Goal: Information Seeking & Learning: Learn about a topic

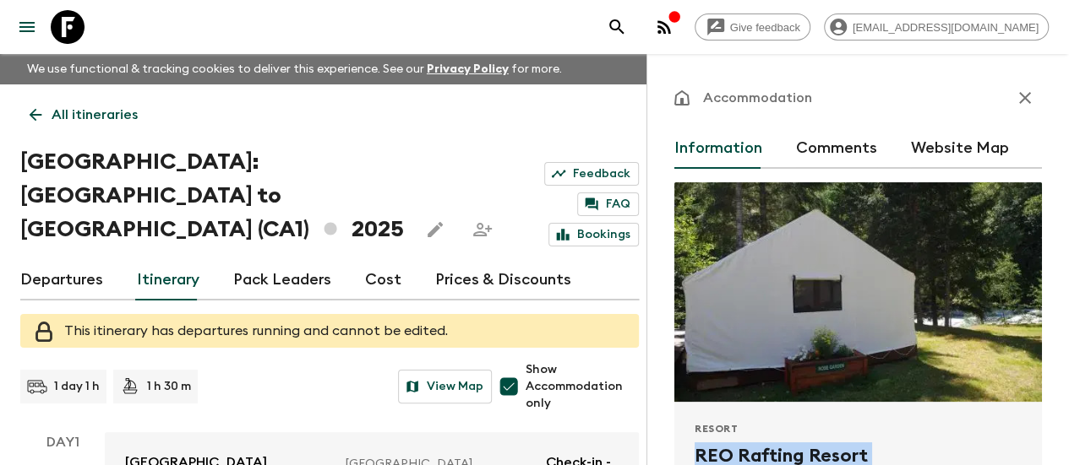
scroll to position [166, 0]
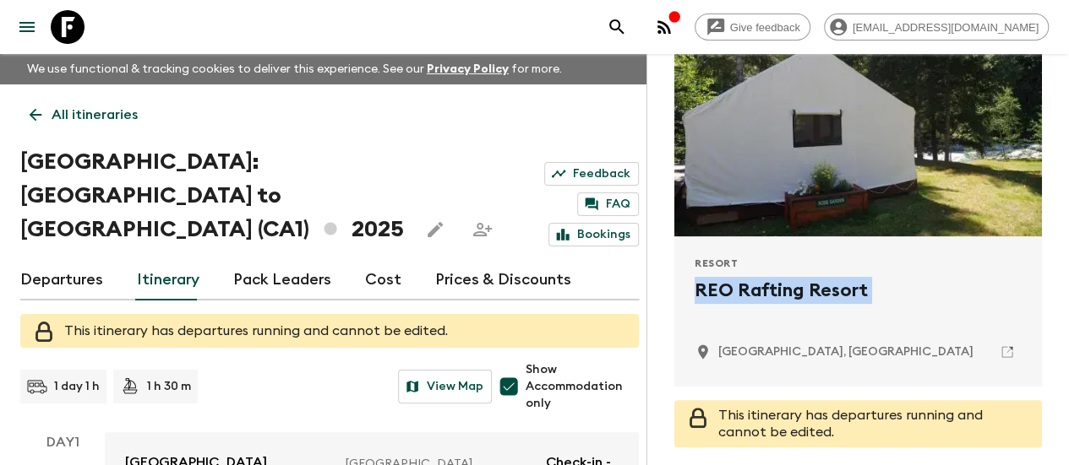
scroll to position [1358, 0]
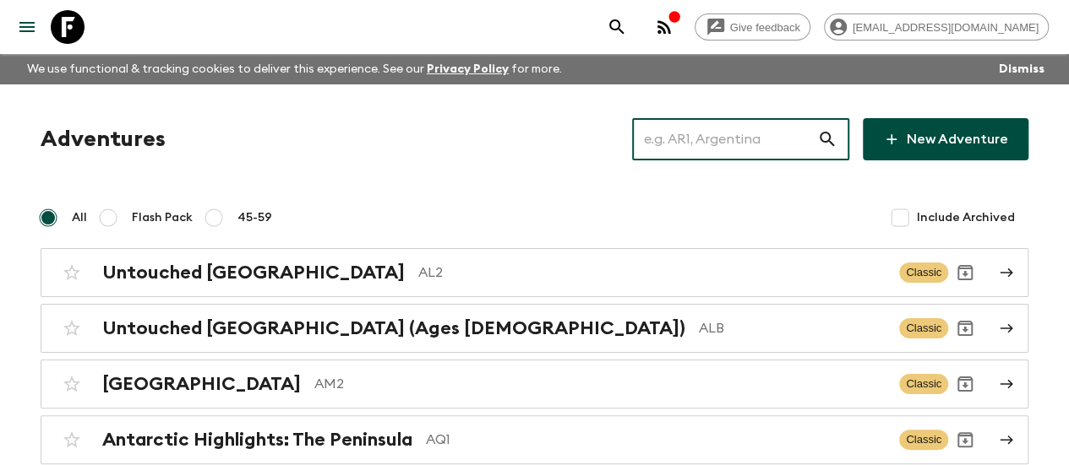
click at [742, 149] on input "text" at bounding box center [724, 139] width 185 height 47
paste input "[GEOGRAPHIC_DATA]"
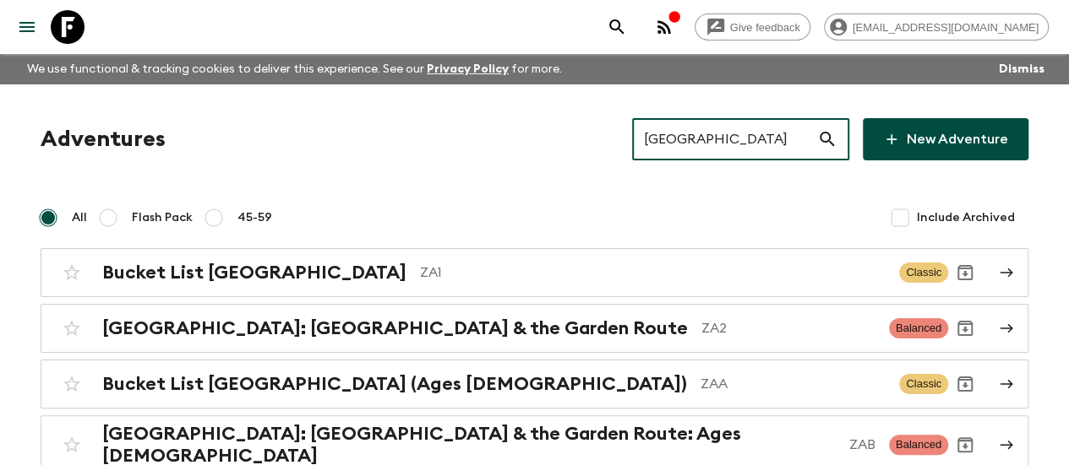
type input "[GEOGRAPHIC_DATA]"
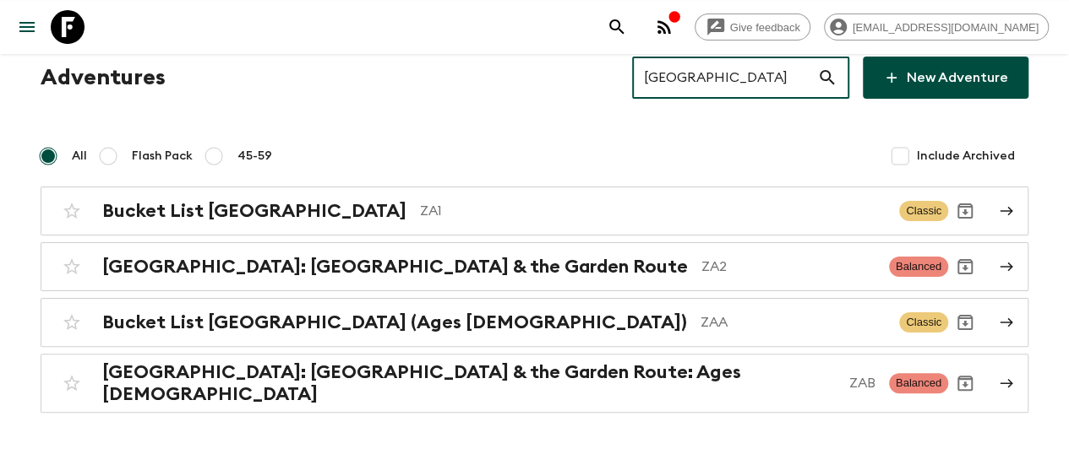
scroll to position [90, 0]
